Goal: Find specific page/section: Find specific page/section

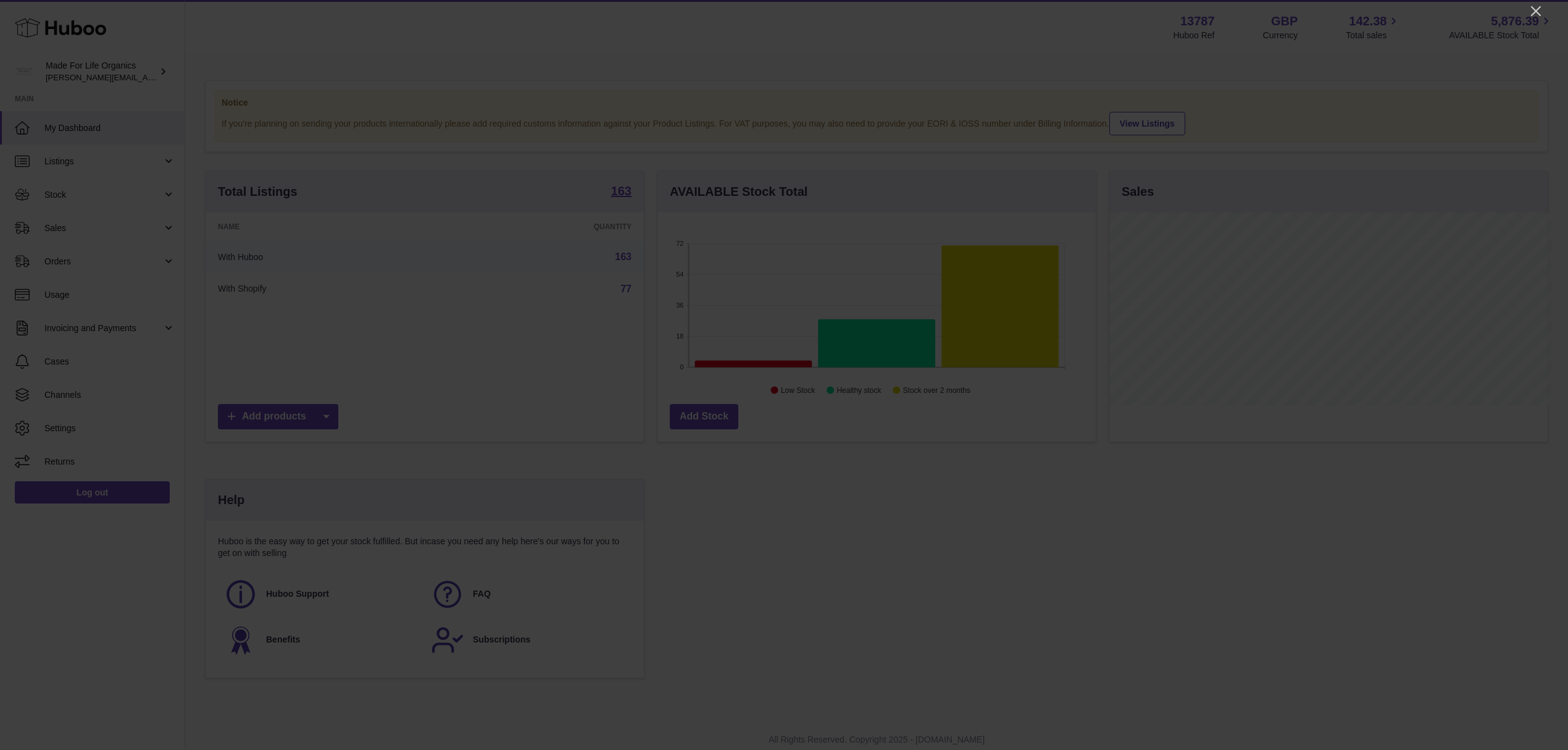
scroll to position [617337, 616758]
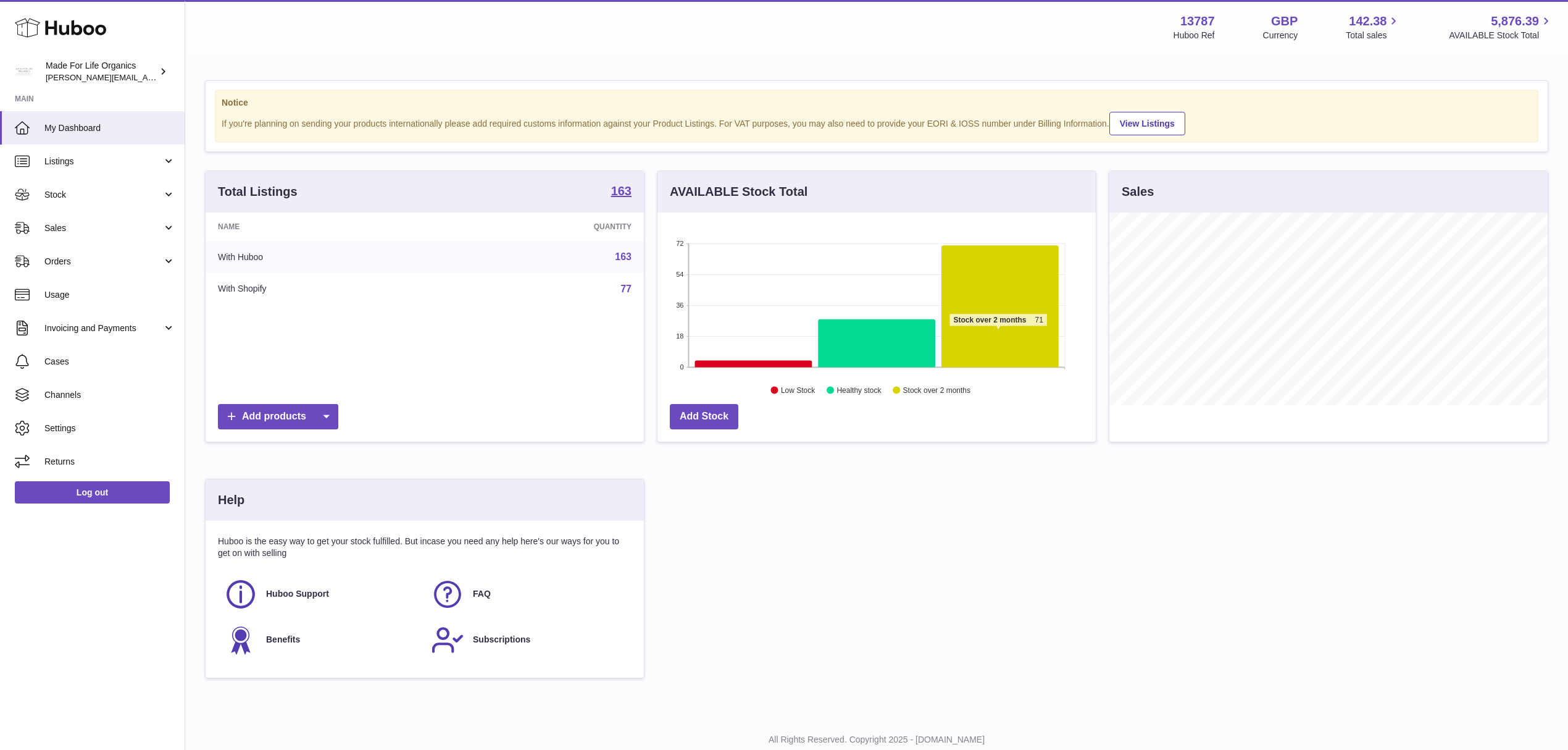
click at [998, 334] on icon at bounding box center [1000, 306] width 117 height 122
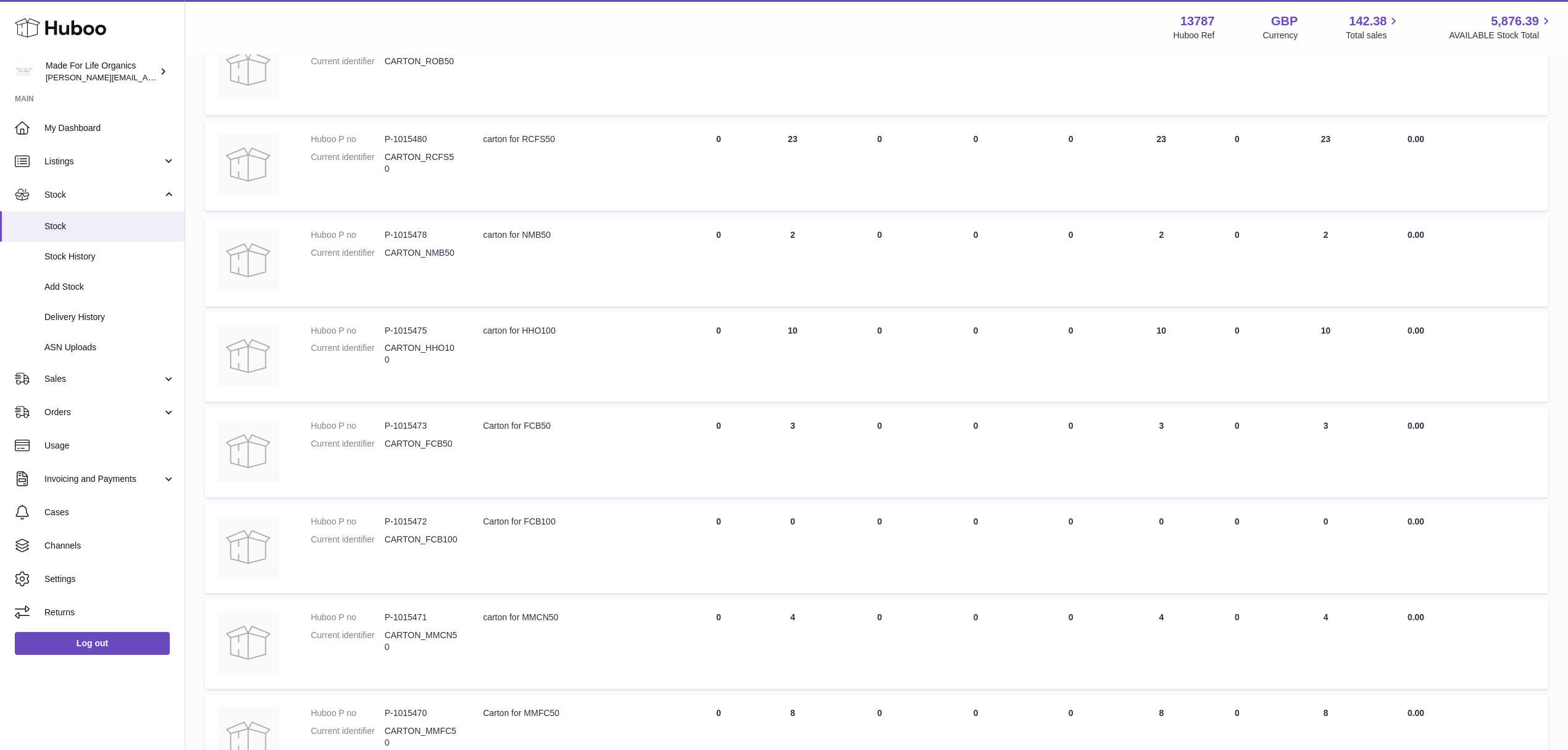
scroll to position [571, 0]
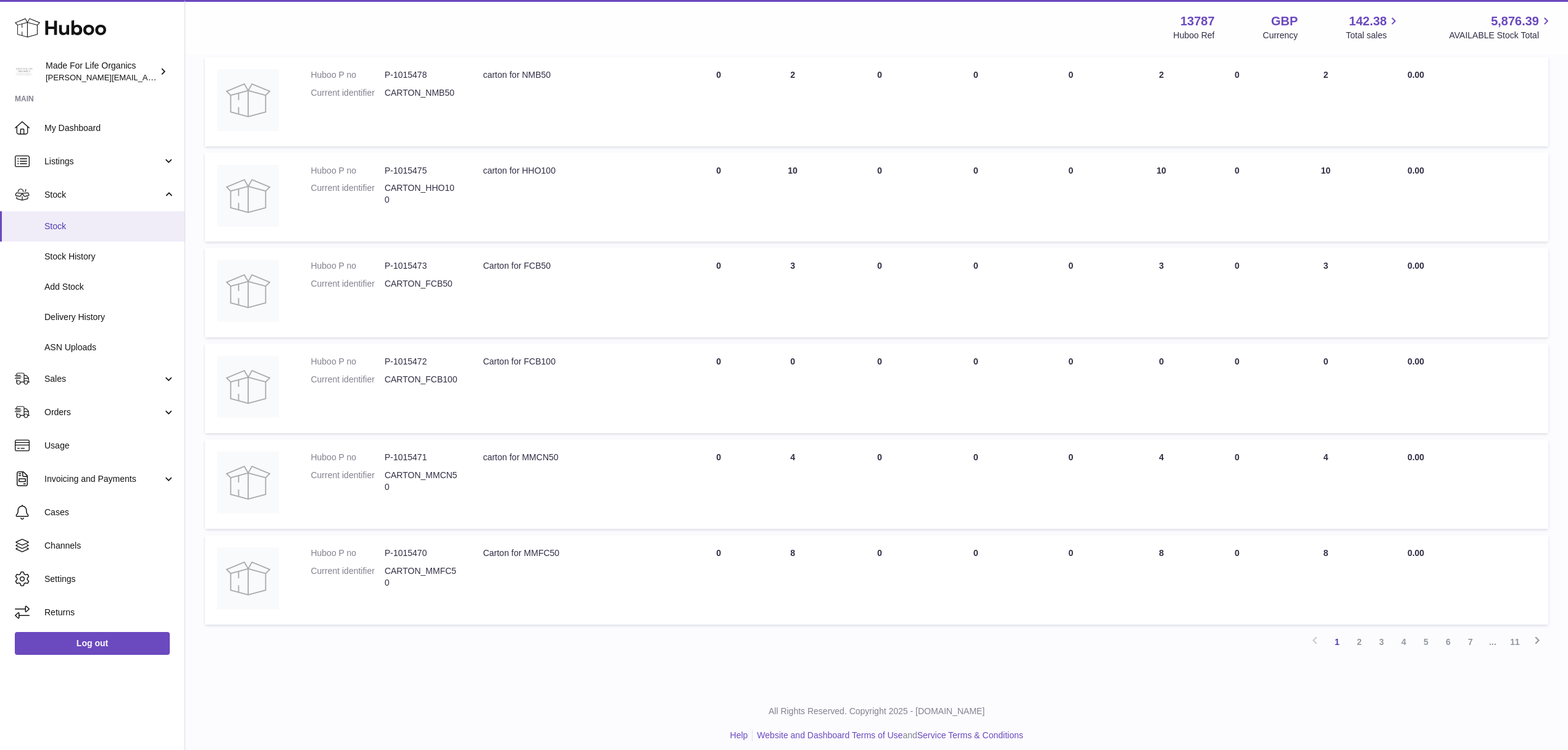
click at [90, 234] on link "Stock" at bounding box center [92, 226] width 184 height 30
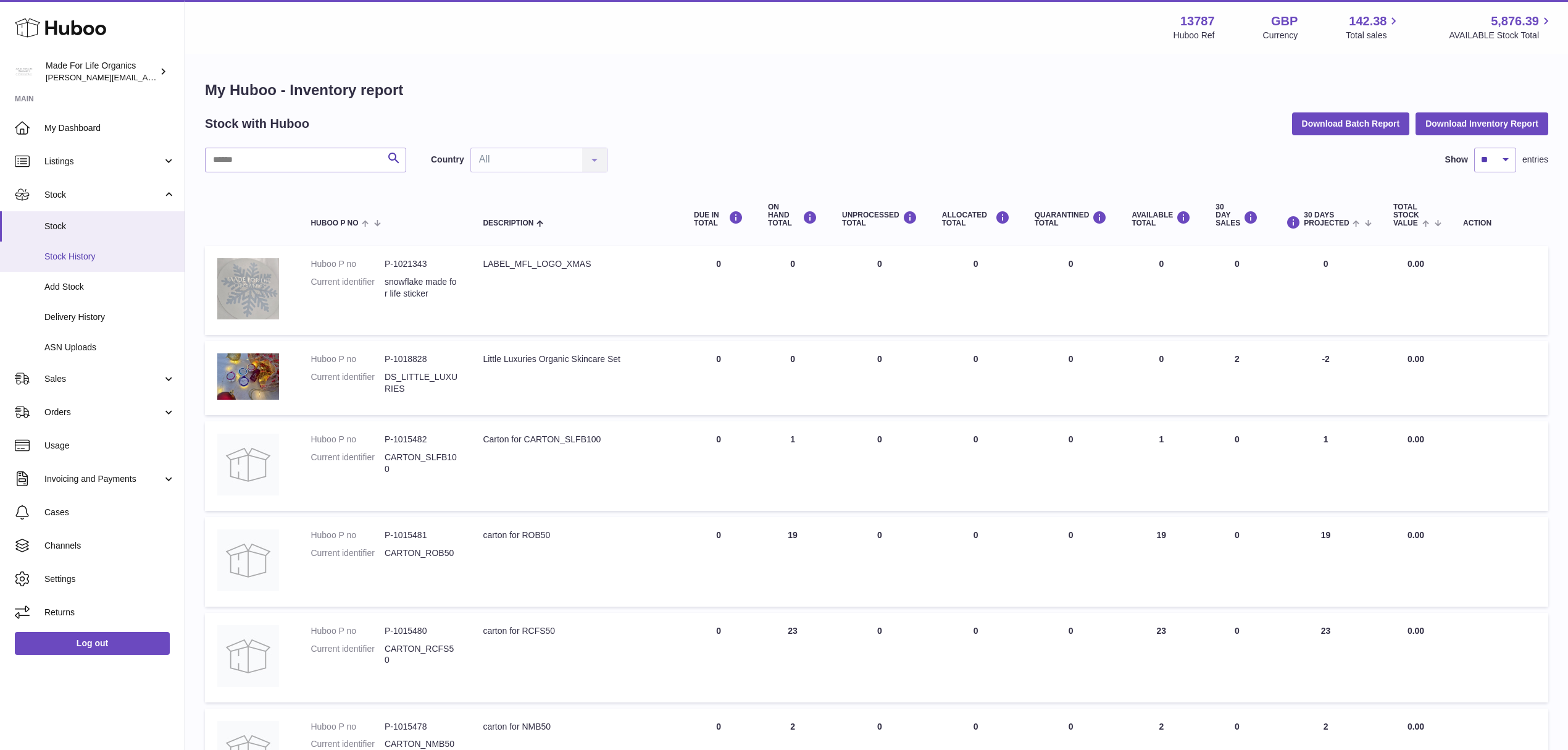
click at [65, 257] on span "Stock History" at bounding box center [110, 256] width 131 height 12
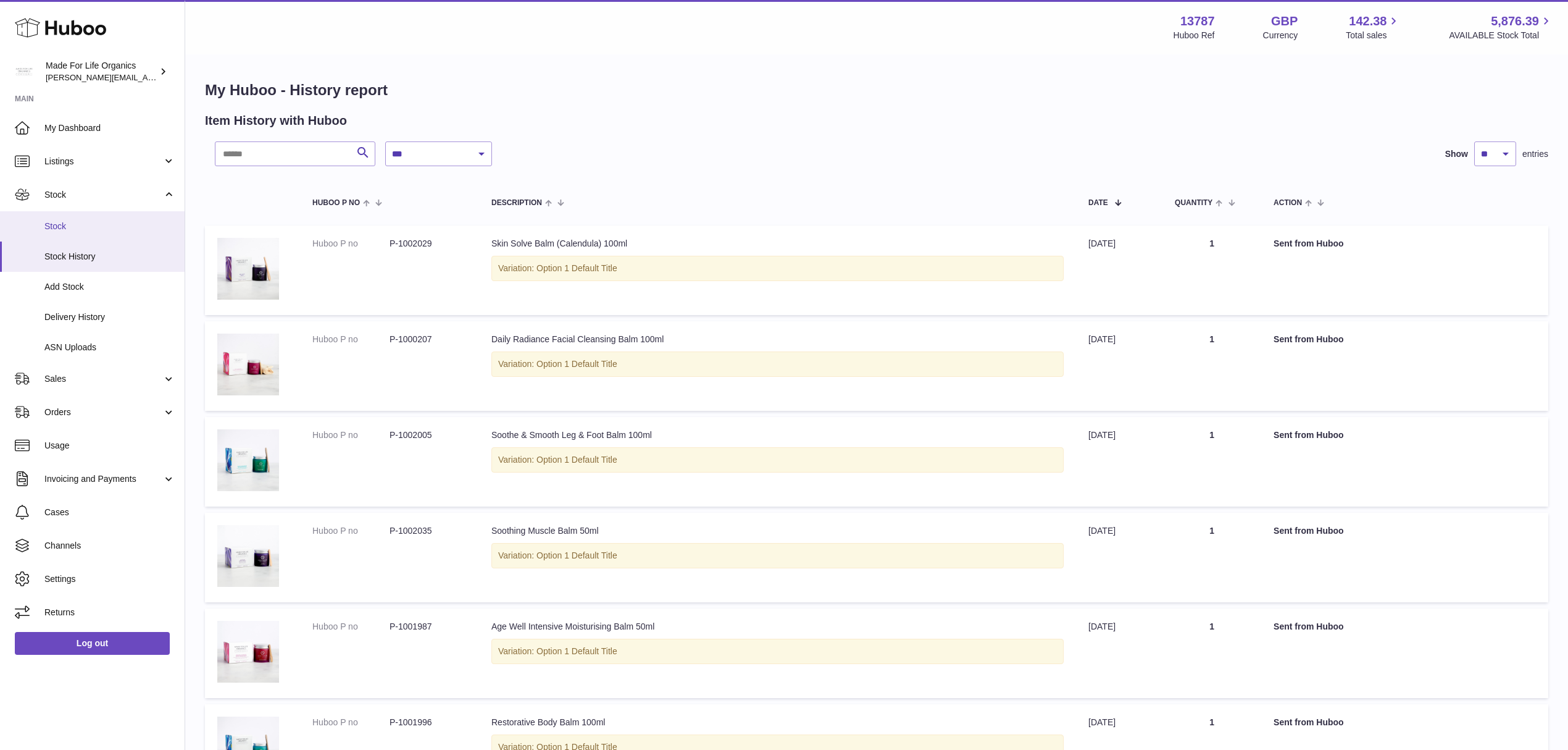
drag, startPoint x: 86, startPoint y: 220, endPoint x: 100, endPoint y: 212, distance: 16.1
click at [86, 220] on span "Stock" at bounding box center [110, 226] width 131 height 12
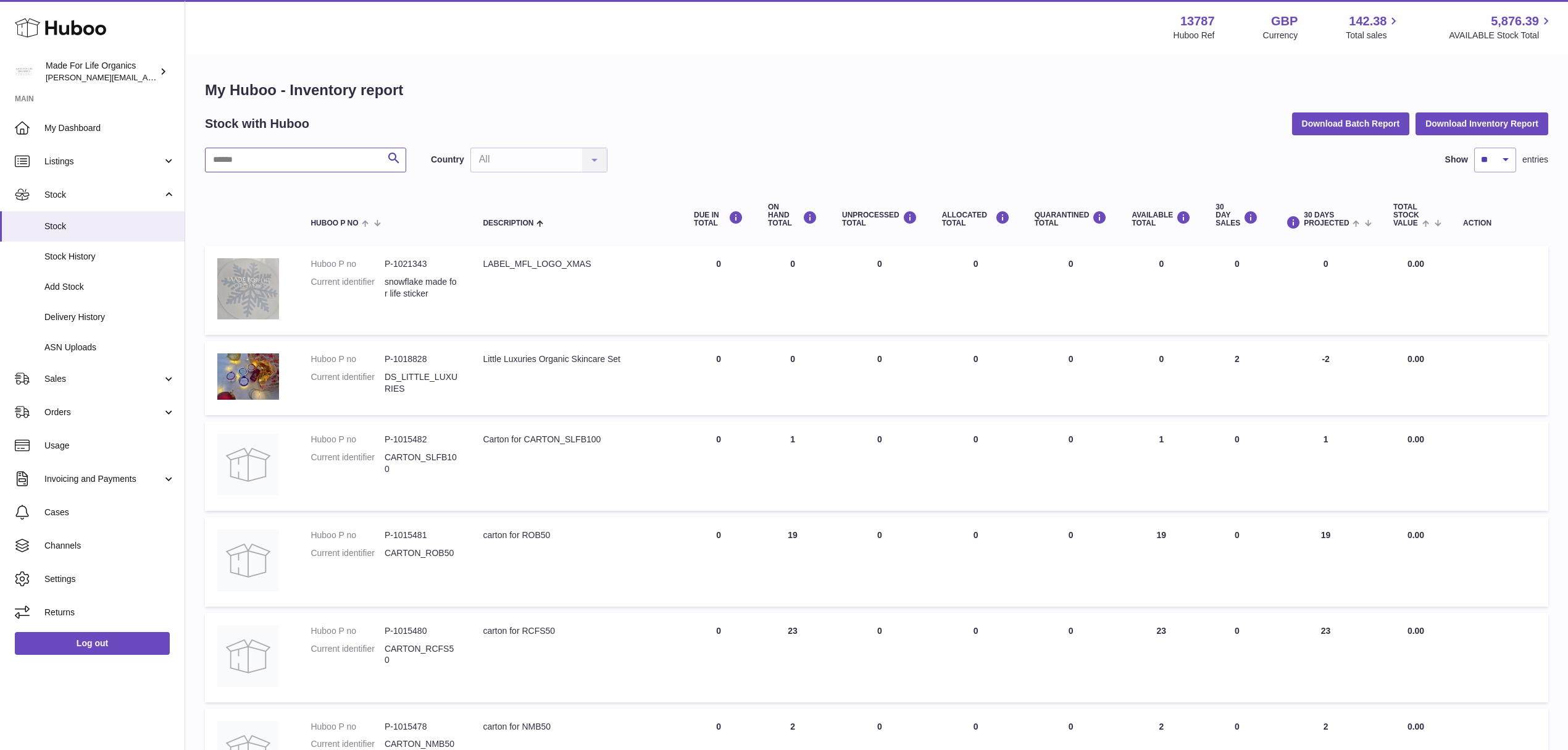
click at [253, 154] on input "text" at bounding box center [305, 160] width 201 height 25
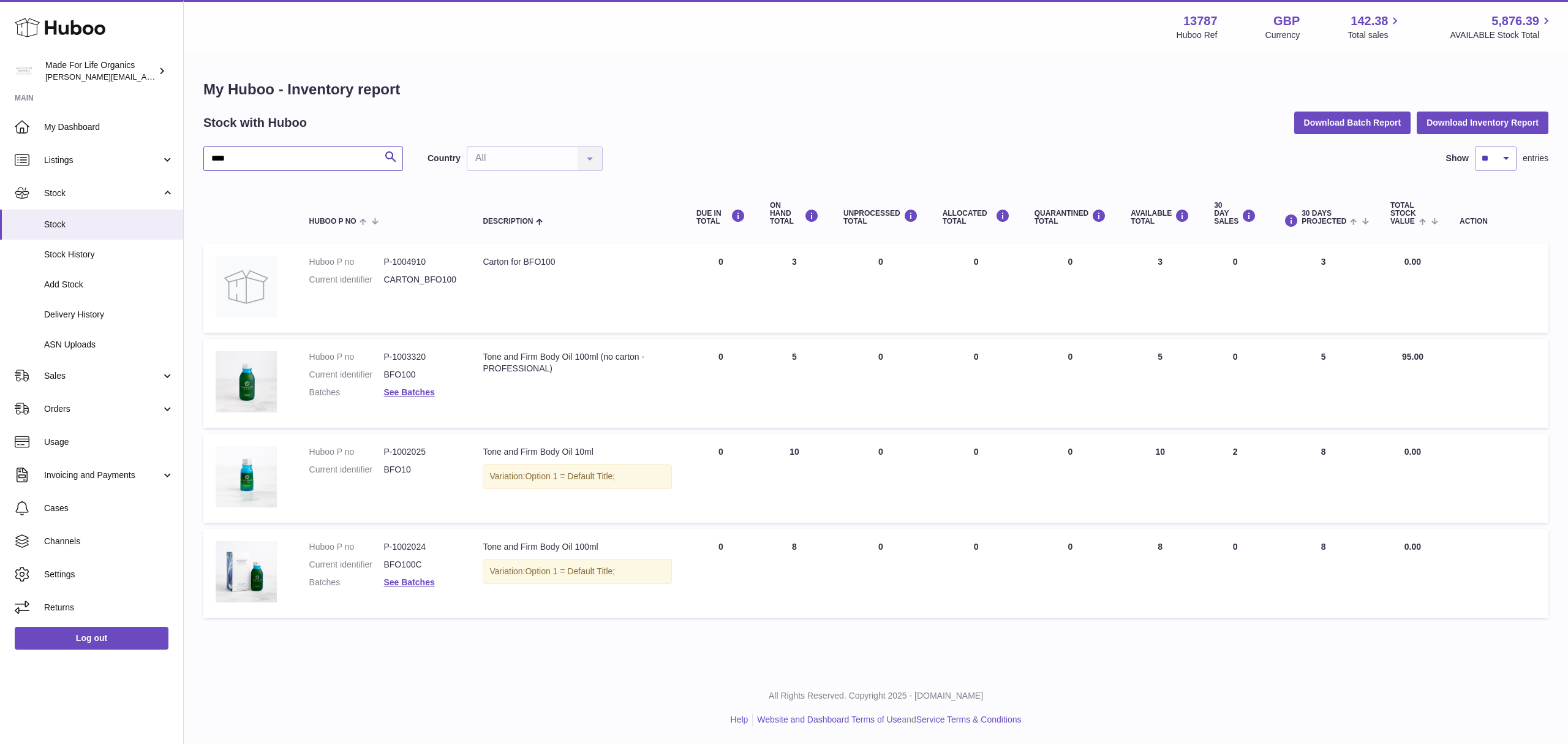
type input "****"
click at [67, 508] on span "Cases" at bounding box center [109, 508] width 130 height 12
